Goal: Task Accomplishment & Management: Use online tool/utility

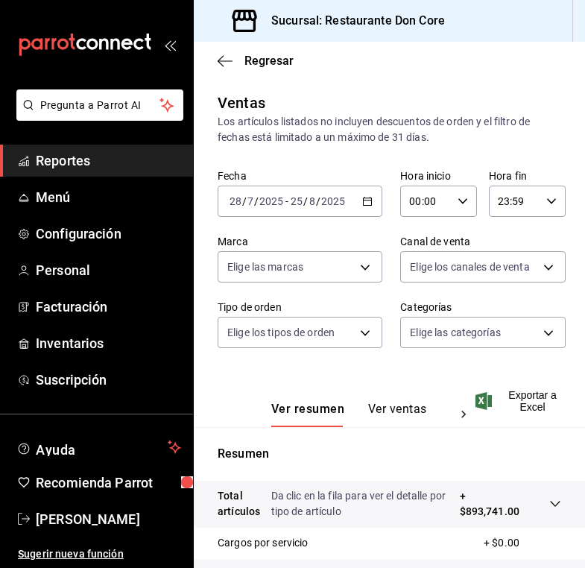
scroll to position [88, 0]
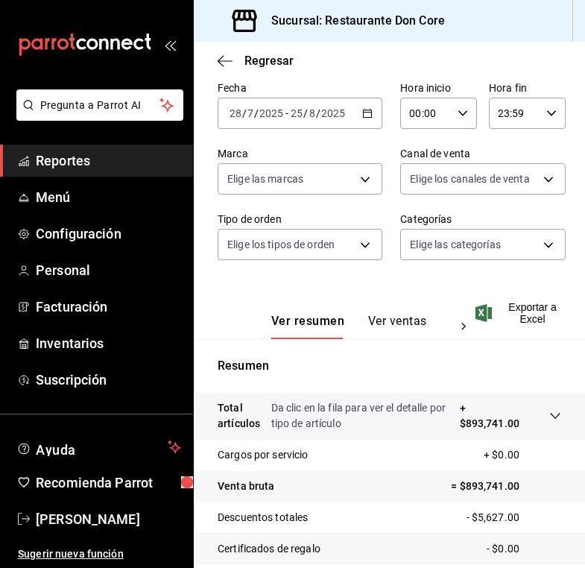
click at [371, 115] on icon "button" at bounding box center [367, 113] width 10 height 10
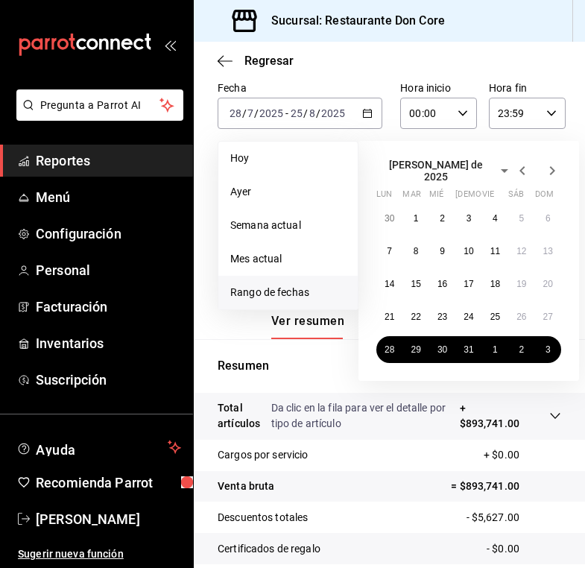
click at [102, 160] on span "Reportes" at bounding box center [108, 160] width 145 height 20
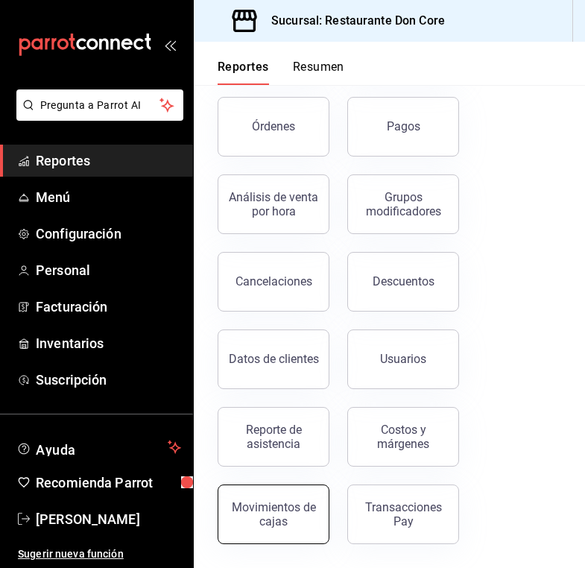
scroll to position [227, 0]
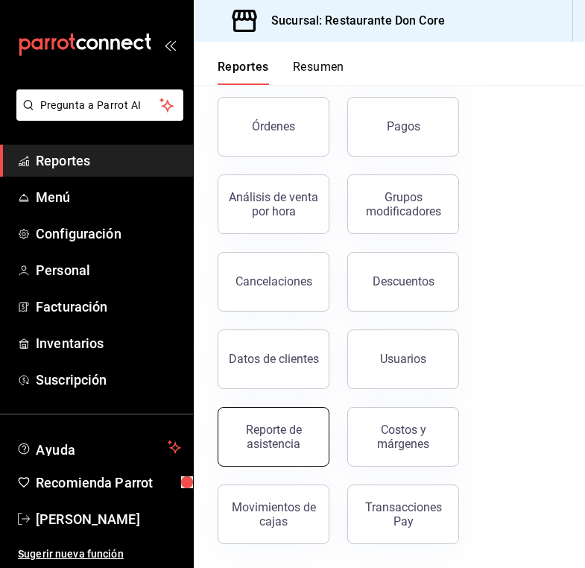
click at [280, 433] on div "Reporte de asistencia" at bounding box center [273, 436] width 92 height 28
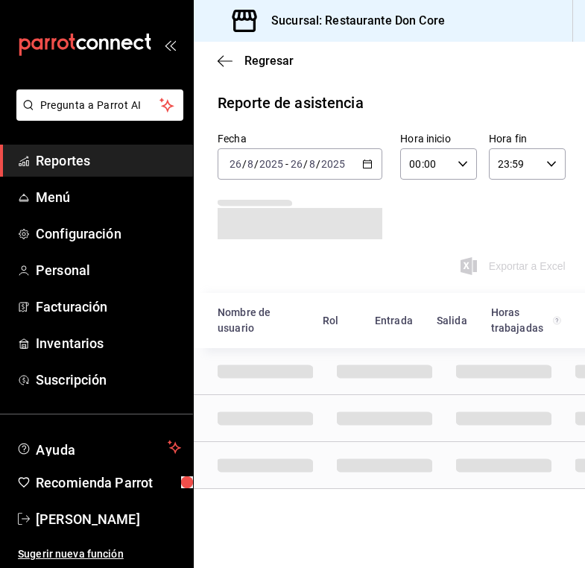
click at [367, 164] on icon "button" at bounding box center [367, 164] width 10 height 10
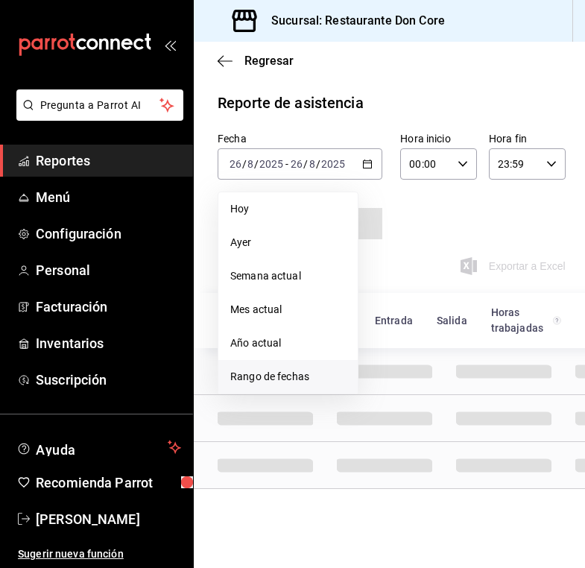
click at [273, 372] on span "Rango de fechas" at bounding box center [287, 377] width 115 height 16
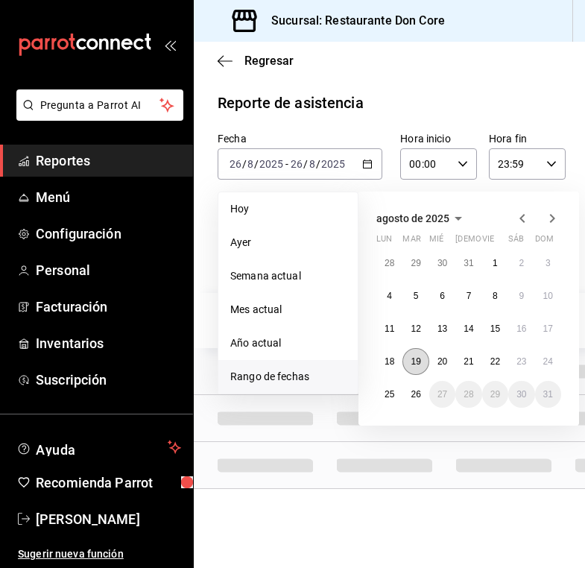
click at [416, 361] on abbr "19" at bounding box center [415, 361] width 10 height 10
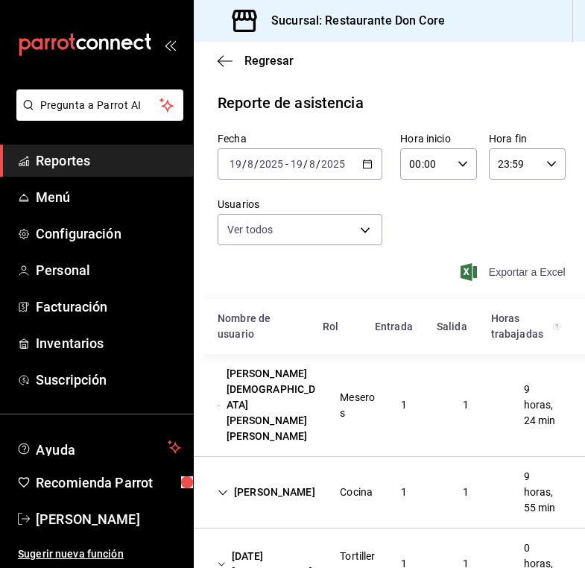
click at [507, 275] on span "Exportar a Excel" at bounding box center [514, 272] width 102 height 18
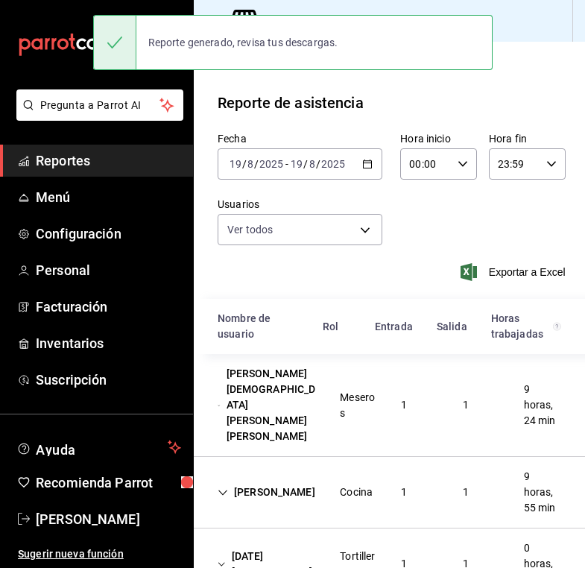
click at [254, 165] on span "/" at bounding box center [256, 164] width 4 height 12
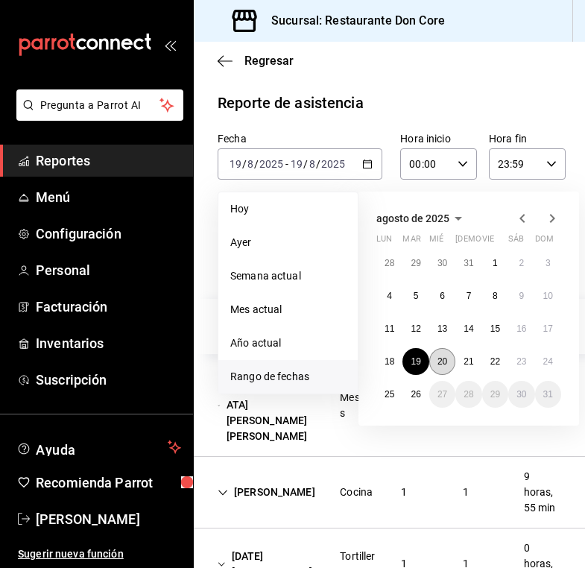
click at [447, 366] on abbr "20" at bounding box center [442, 361] width 10 height 10
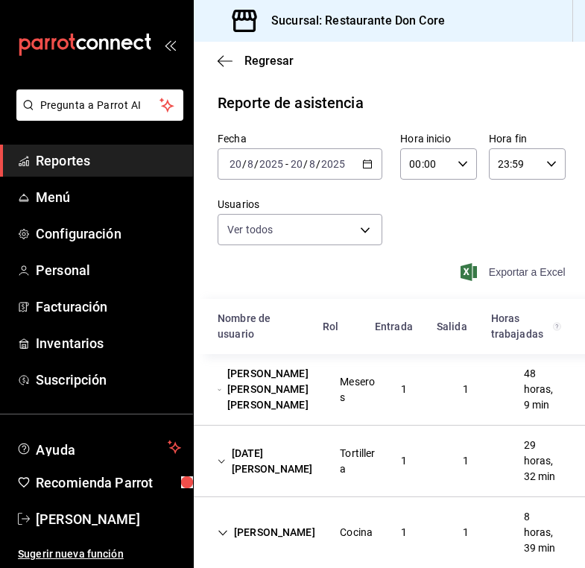
click at [518, 270] on span "Exportar a Excel" at bounding box center [514, 272] width 102 height 18
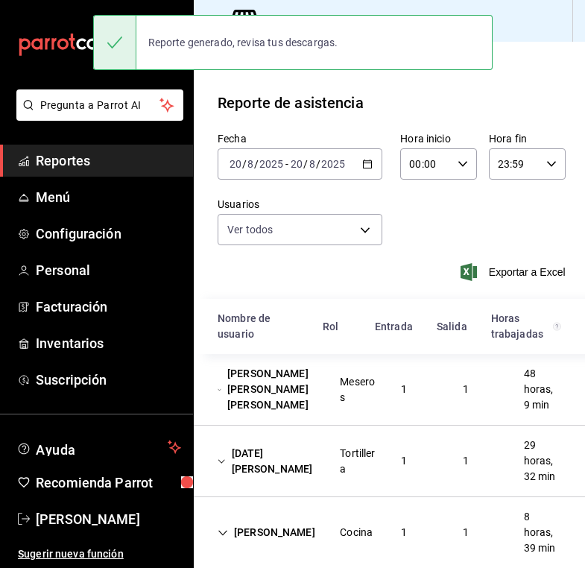
click at [235, 191] on div "Fecha [DATE] [DATE] - [DATE] [DATE] Hora inicio 00:00 Hora inicio Hora fin 23:5…" at bounding box center [389, 215] width 391 height 167
click at [368, 169] on div "[DATE] [DATE] - [DATE] [DATE]" at bounding box center [300, 163] width 165 height 31
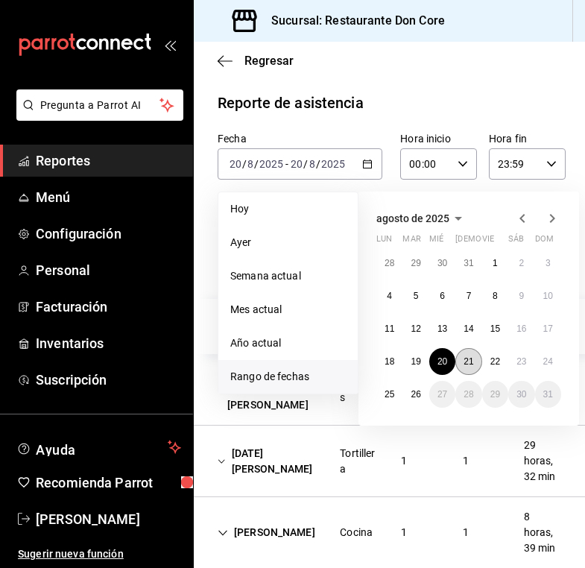
click at [471, 364] on abbr "21" at bounding box center [468, 361] width 10 height 10
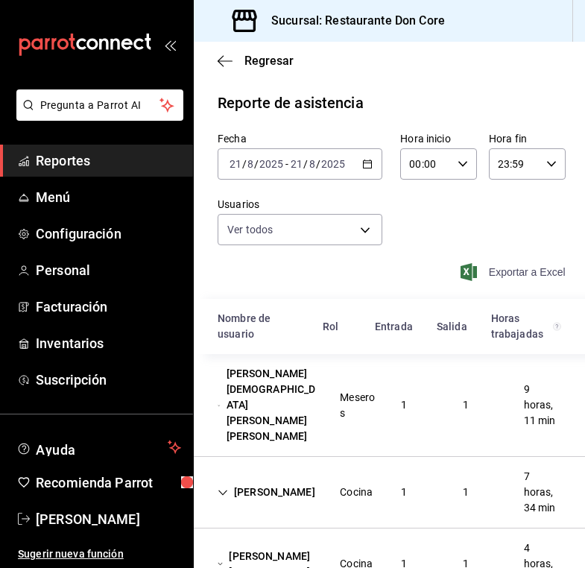
click at [503, 274] on span "Exportar a Excel" at bounding box center [514, 272] width 102 height 18
